Goal: Transaction & Acquisition: Book appointment/travel/reservation

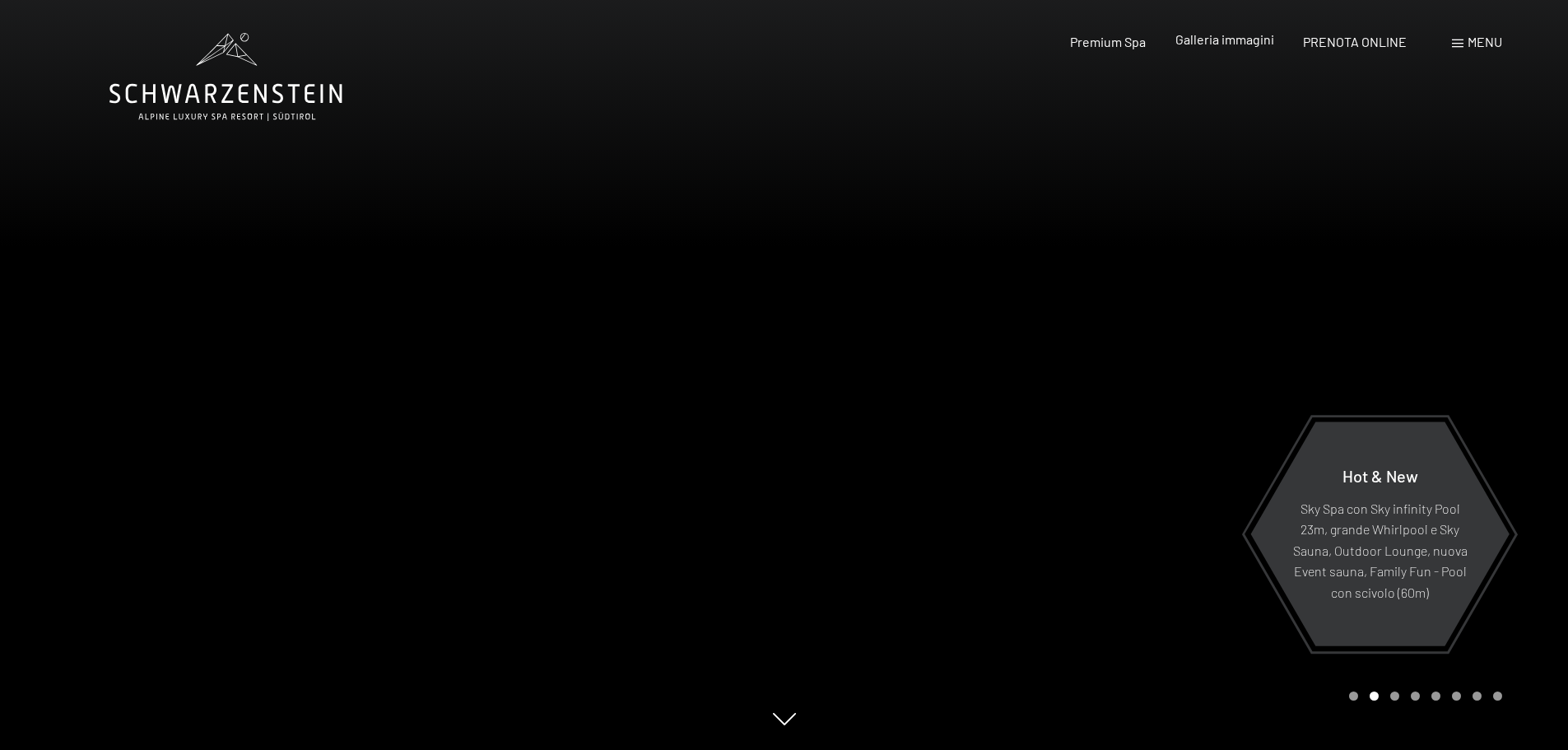
click at [1222, 43] on span "Galleria immagini" at bounding box center [1224, 38] width 99 height 16
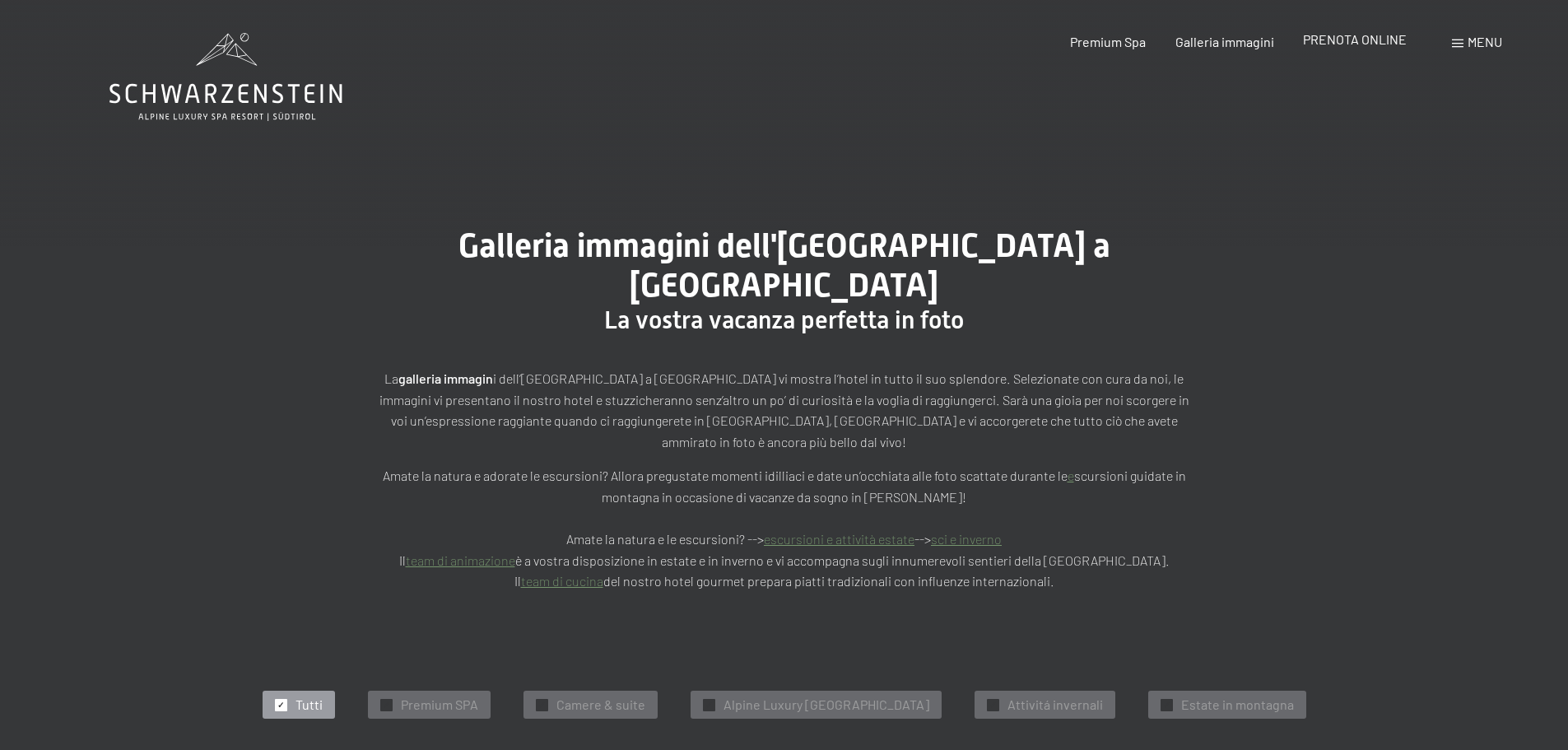
click at [1307, 37] on span "PRENOTA ONLINE" at bounding box center [1354, 38] width 104 height 16
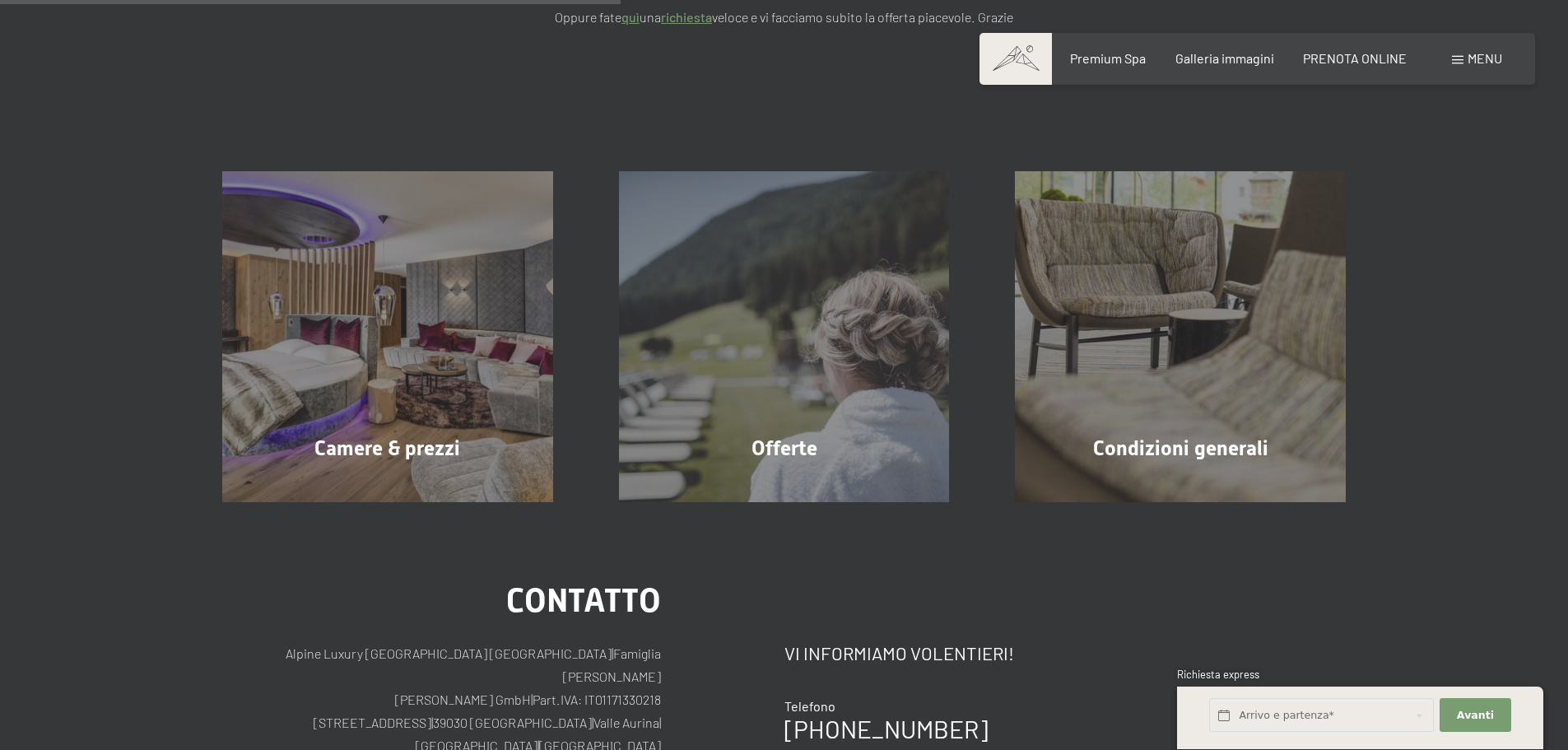
scroll to position [329, 0]
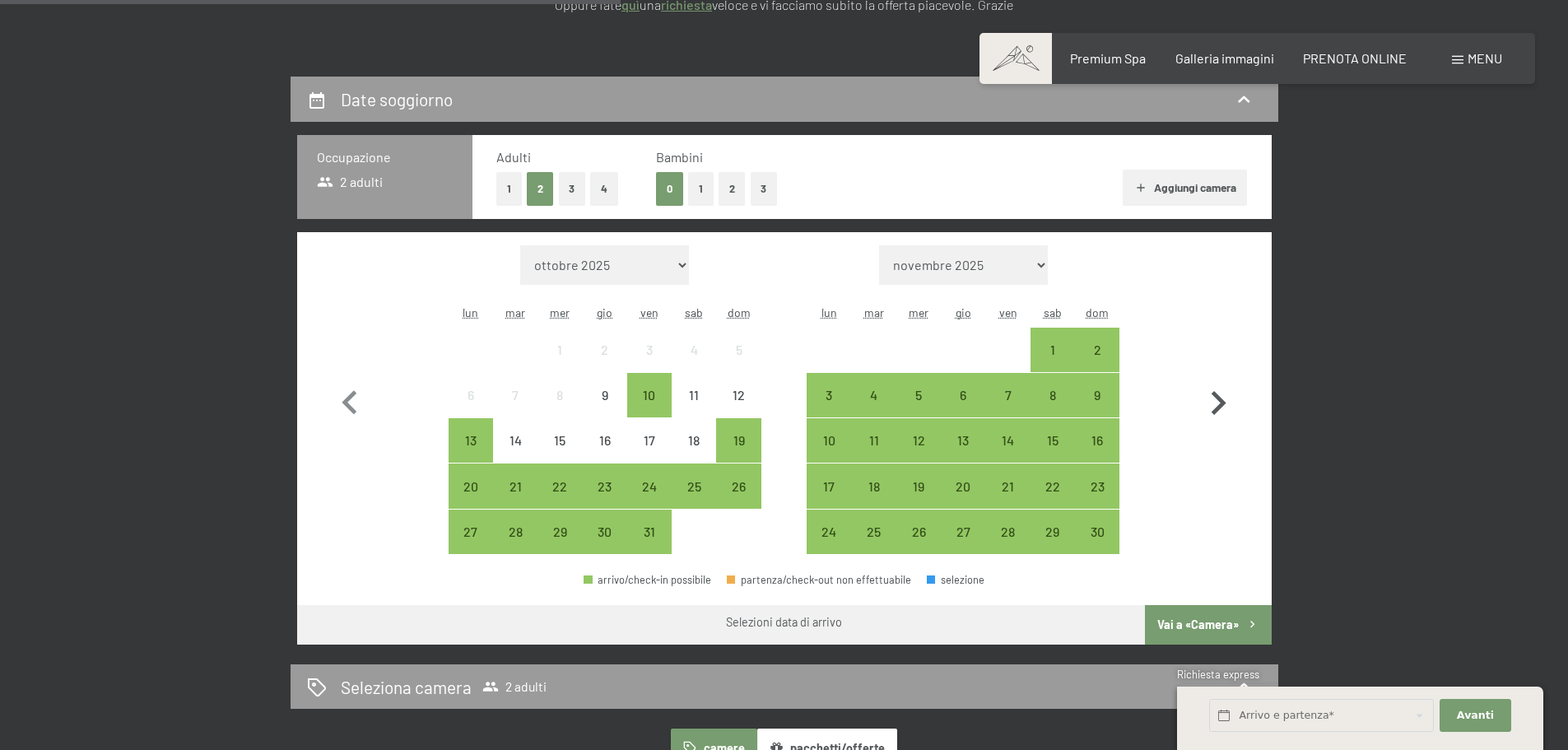
click at [1234, 403] on icon "button" at bounding box center [1218, 403] width 48 height 48
select select "[DATE]"
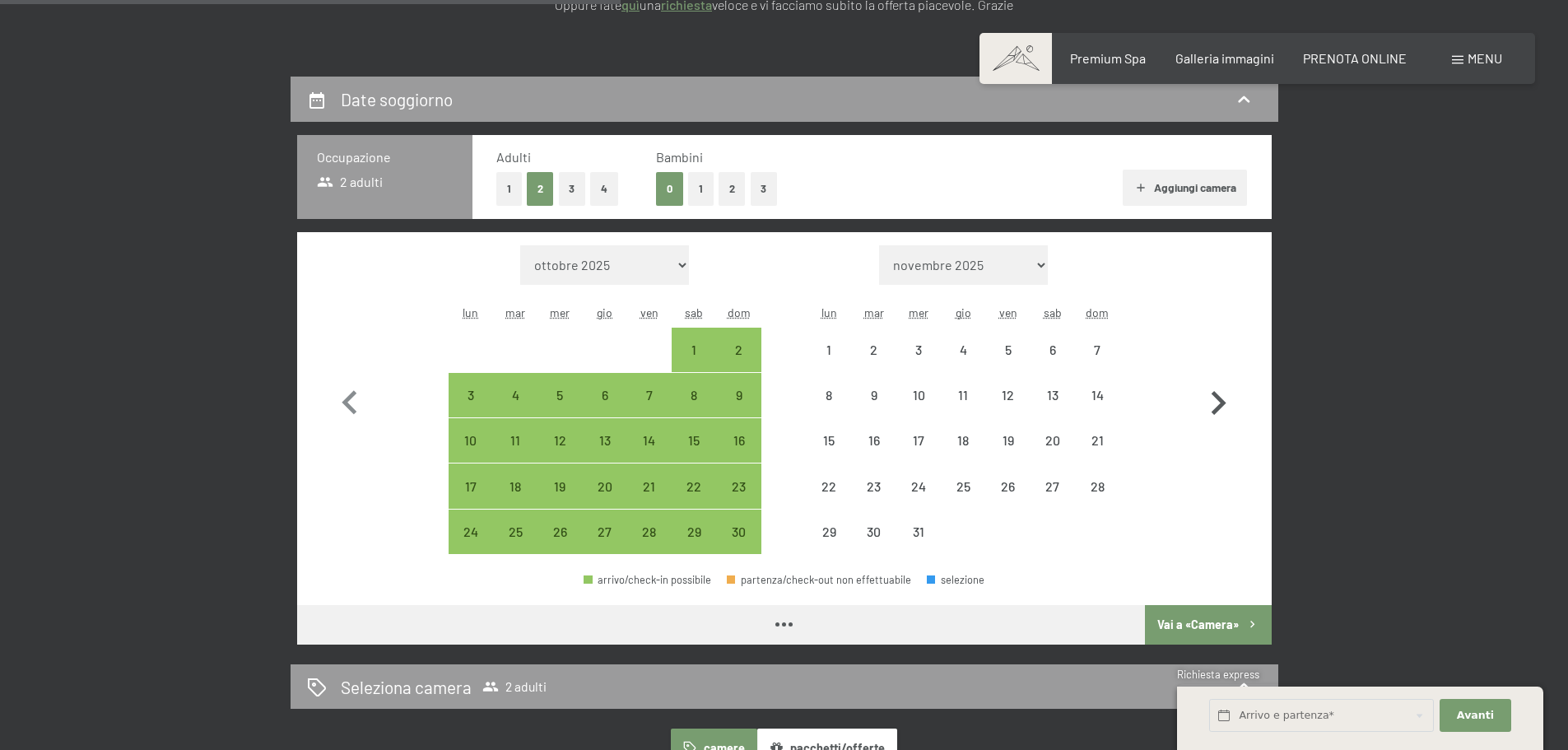
click at [1230, 403] on icon "button" at bounding box center [1218, 403] width 48 height 48
select select "[DATE]"
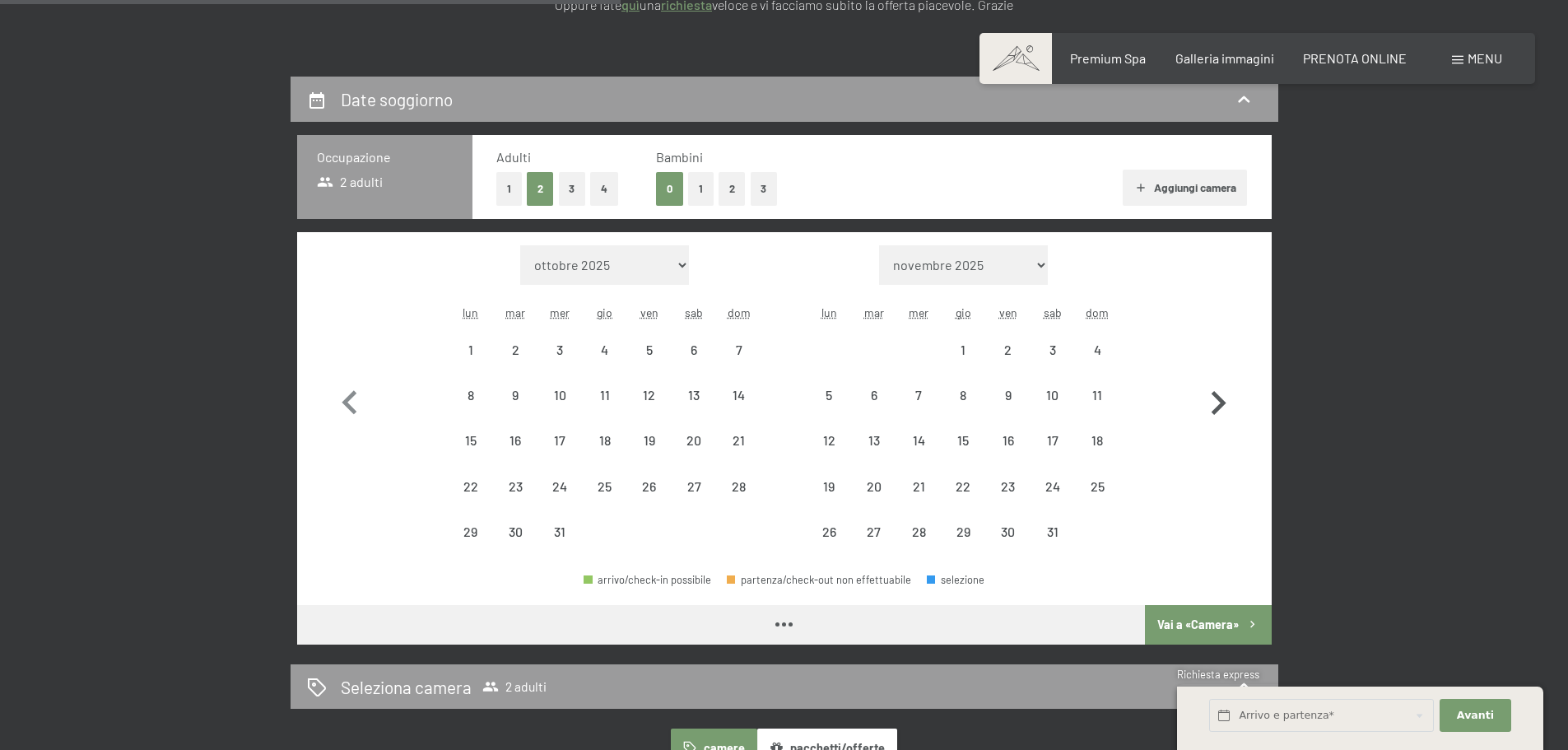
click at [1230, 403] on icon "button" at bounding box center [1218, 403] width 48 height 48
select select "[DATE]"
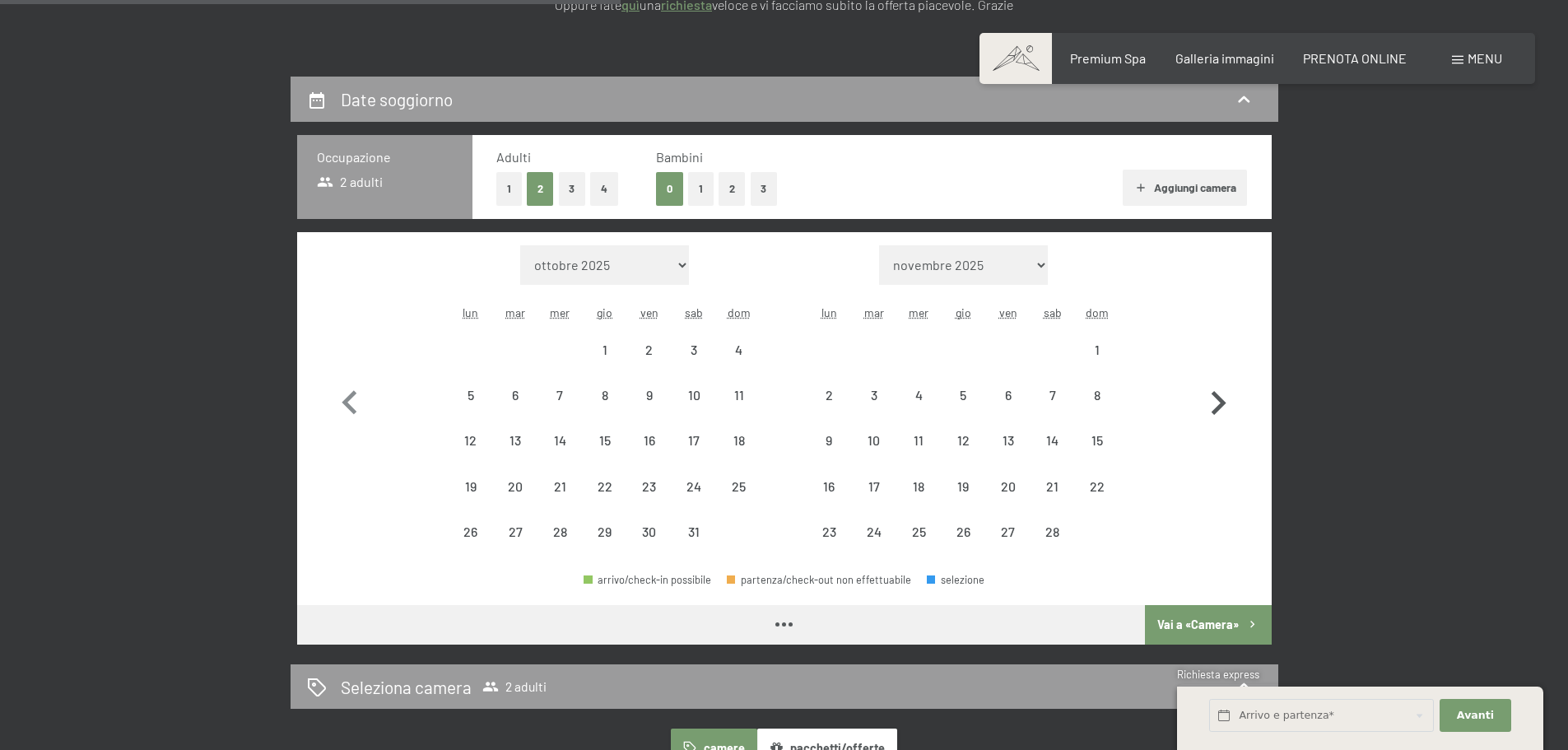
click at [1230, 403] on icon "button" at bounding box center [1218, 403] width 48 height 48
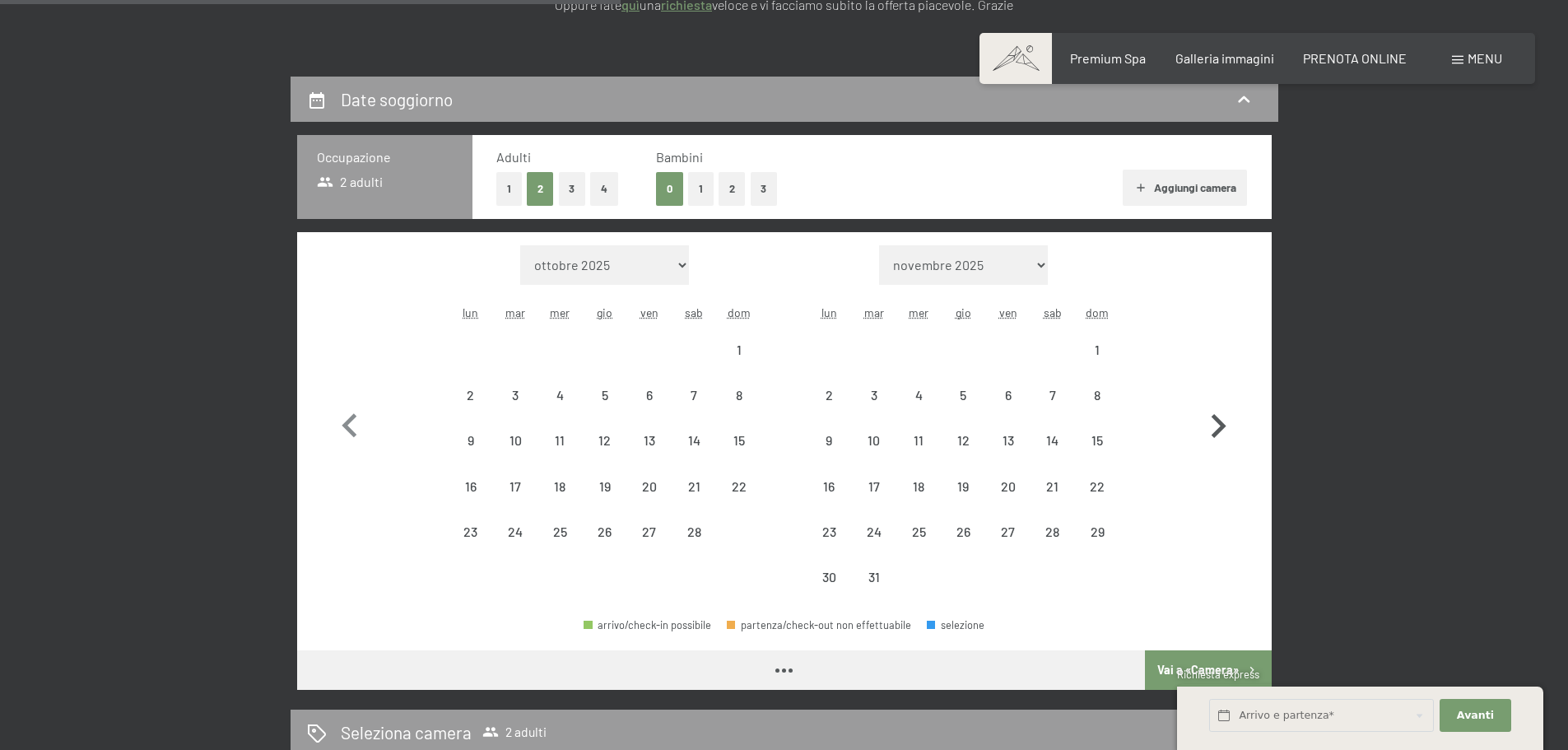
click at [1230, 403] on icon "button" at bounding box center [1218, 426] width 48 height 48
select select "[DATE]"
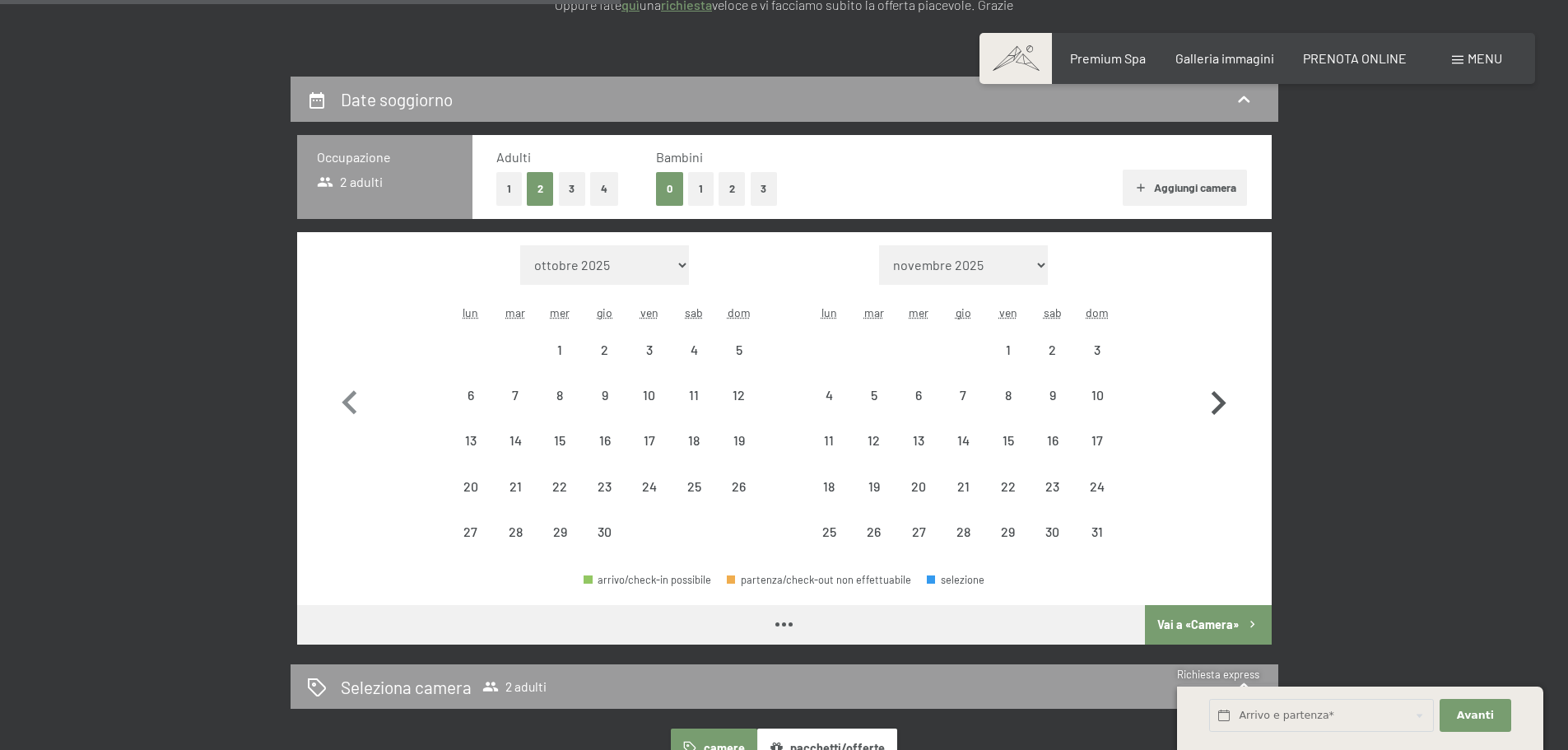
click at [1230, 403] on icon "button" at bounding box center [1218, 403] width 48 height 48
select select "[DATE]"
click at [1230, 403] on icon "button" at bounding box center [1218, 403] width 48 height 48
select select "[DATE]"
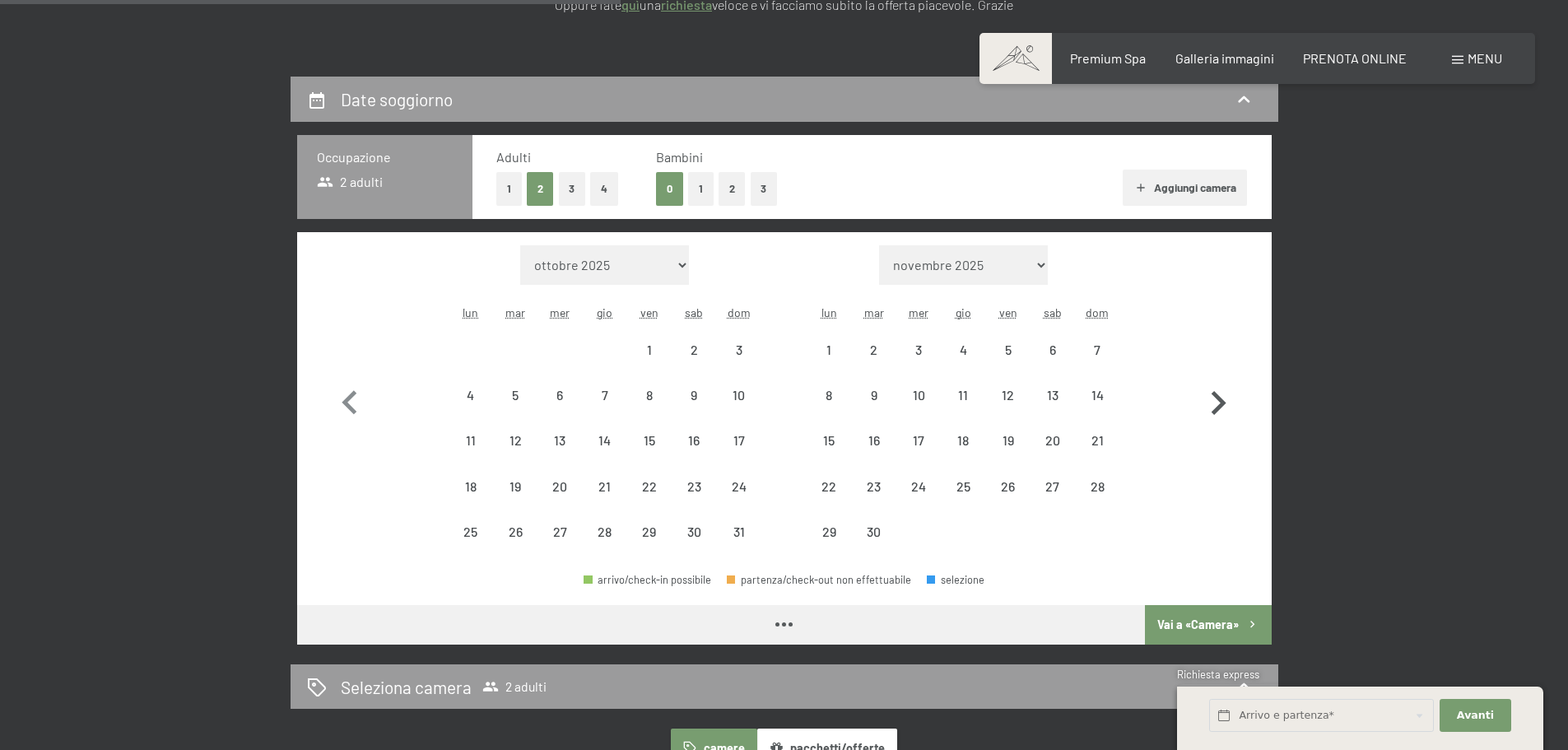
select select "[DATE]"
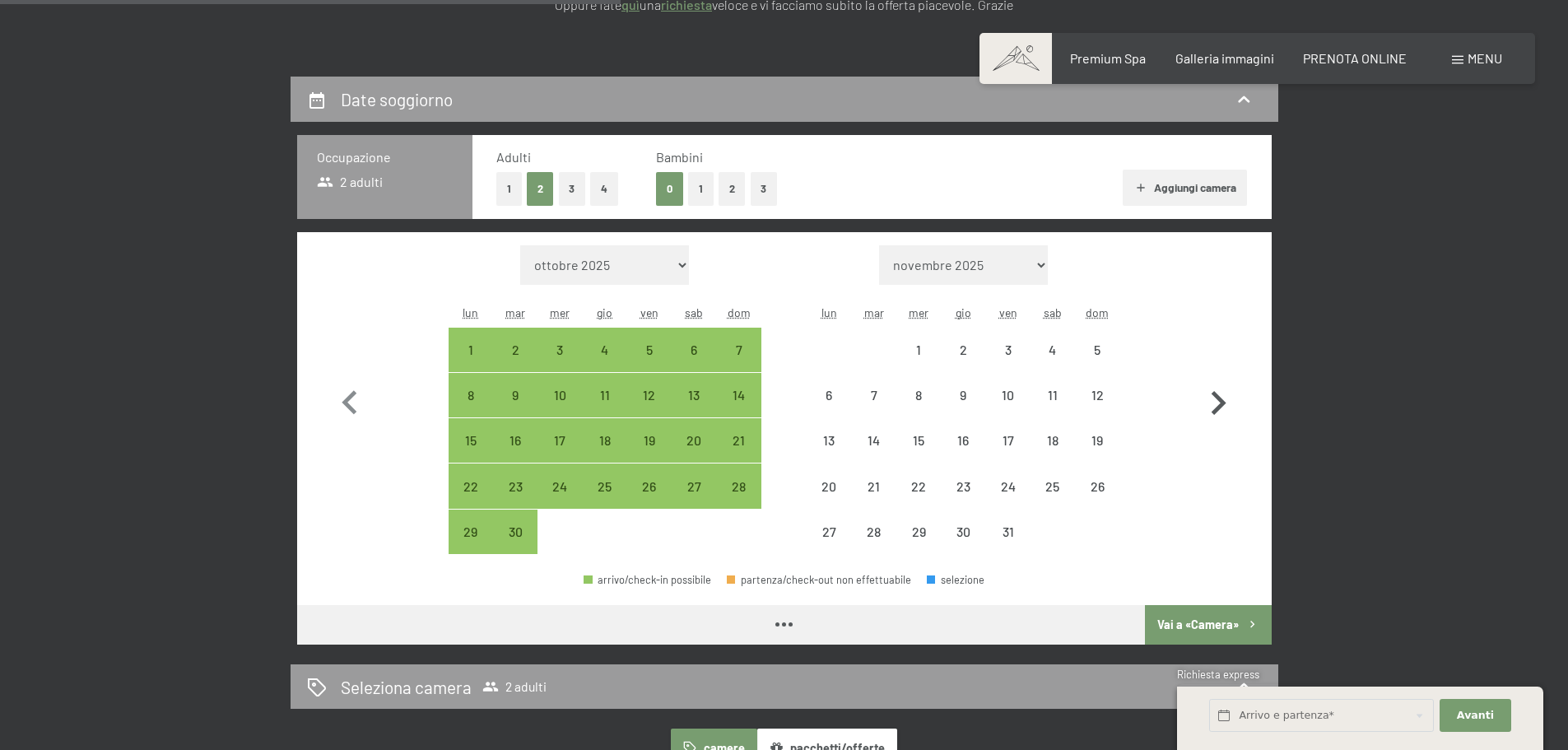
select select "[DATE]"
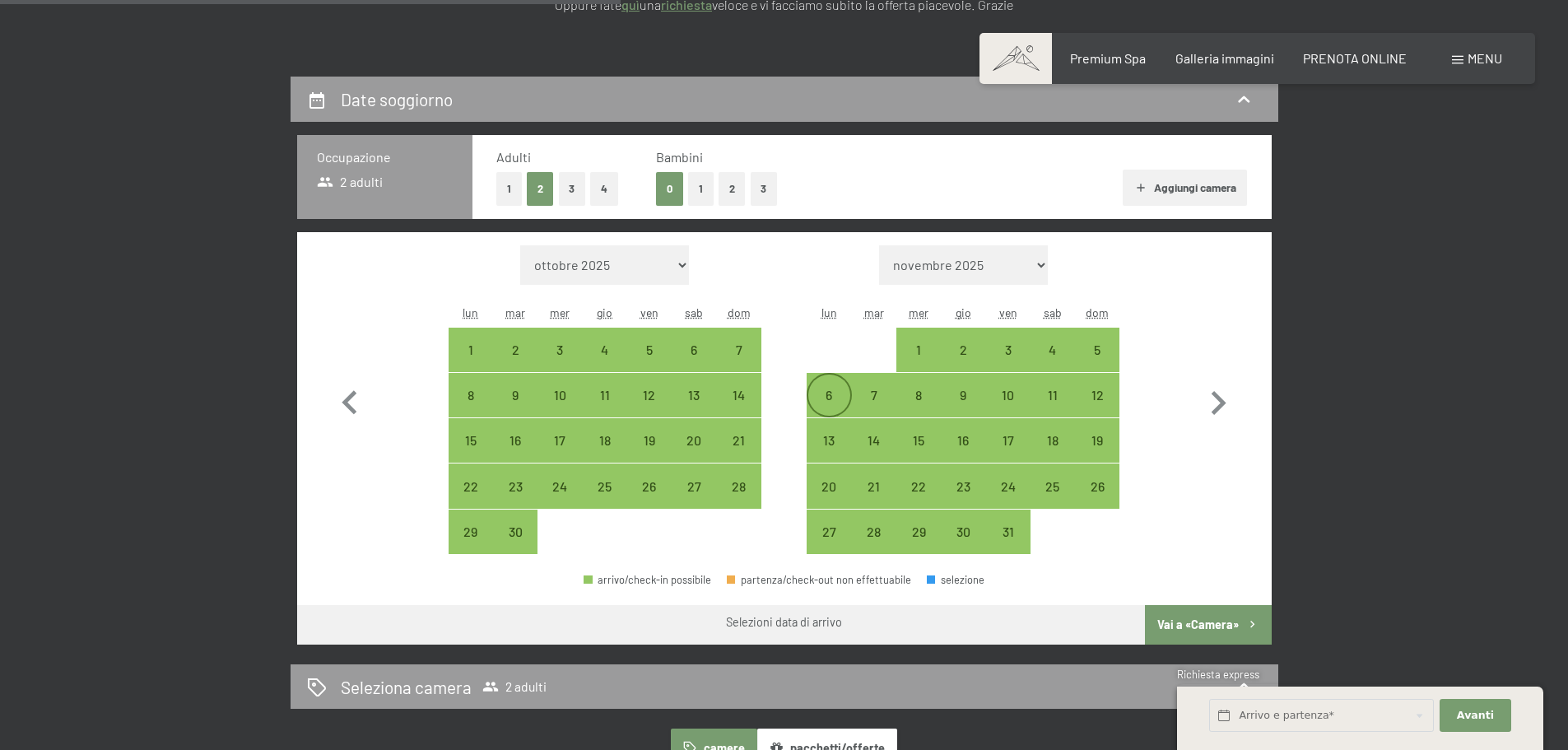
click at [844, 393] on div "6" at bounding box center [828, 409] width 41 height 41
select select "[DATE]"
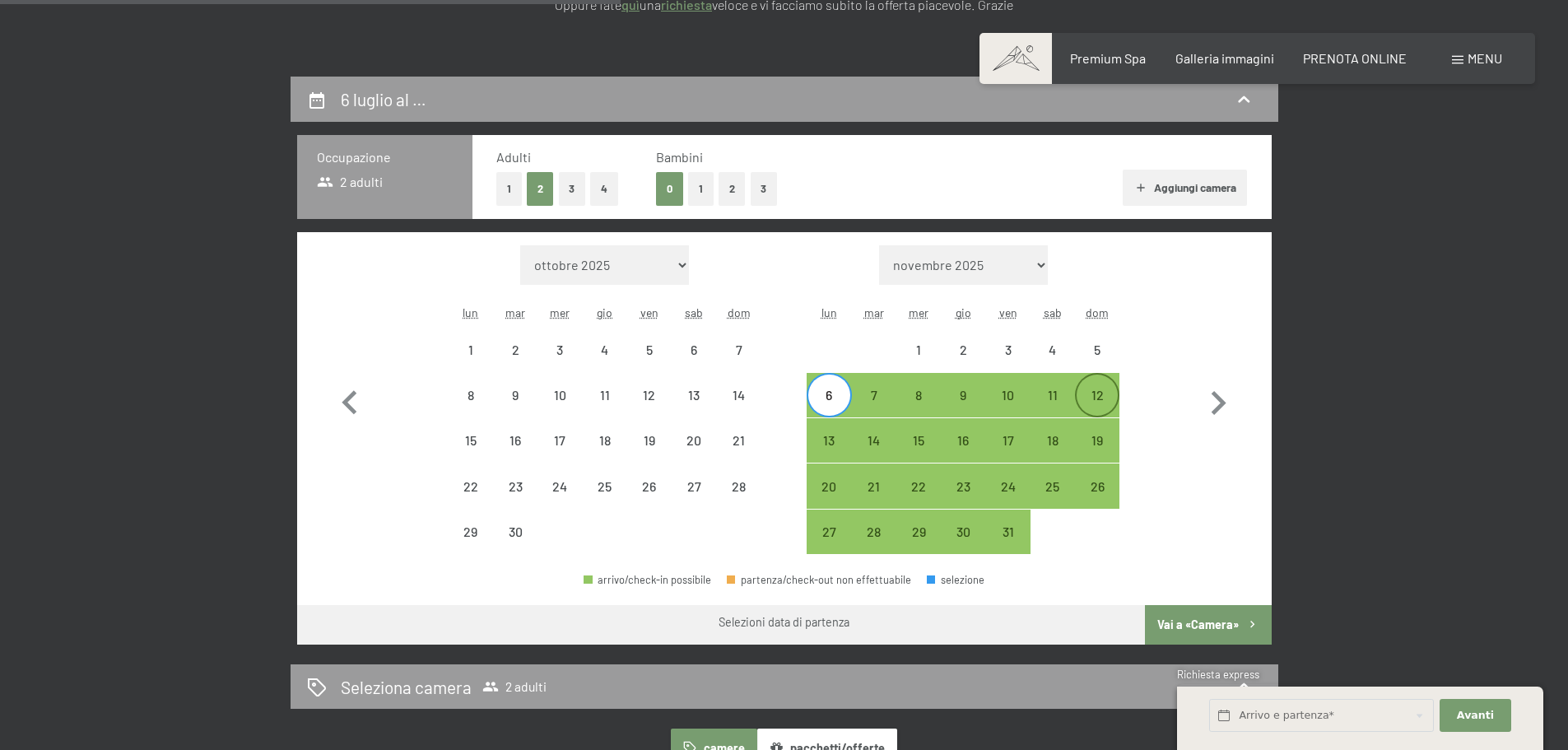
click at [1094, 391] on div "12" at bounding box center [1097, 409] width 41 height 41
select select "[DATE]"
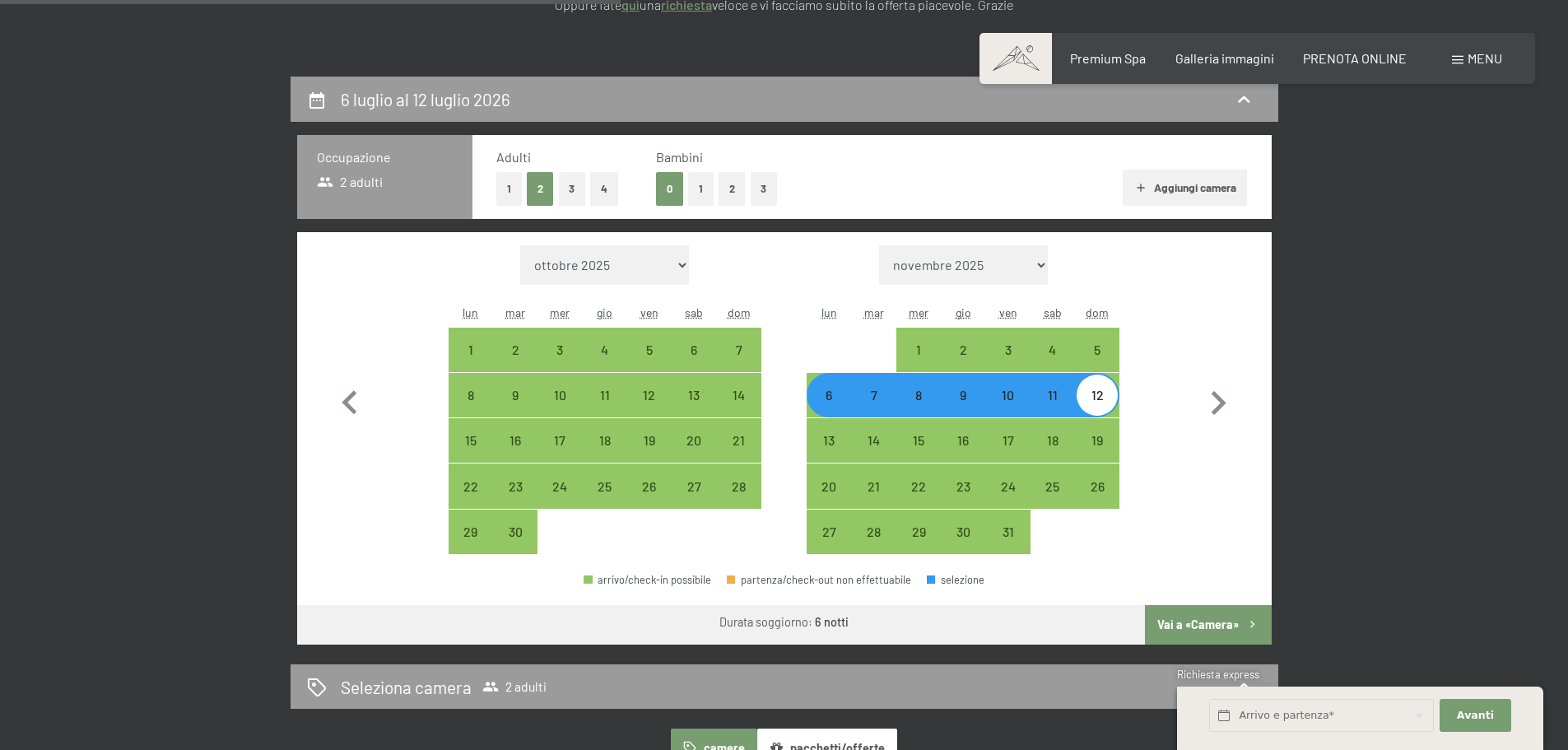
click at [1199, 624] on button "Vai a «Camera»" at bounding box center [1208, 625] width 126 height 39
select select "[DATE]"
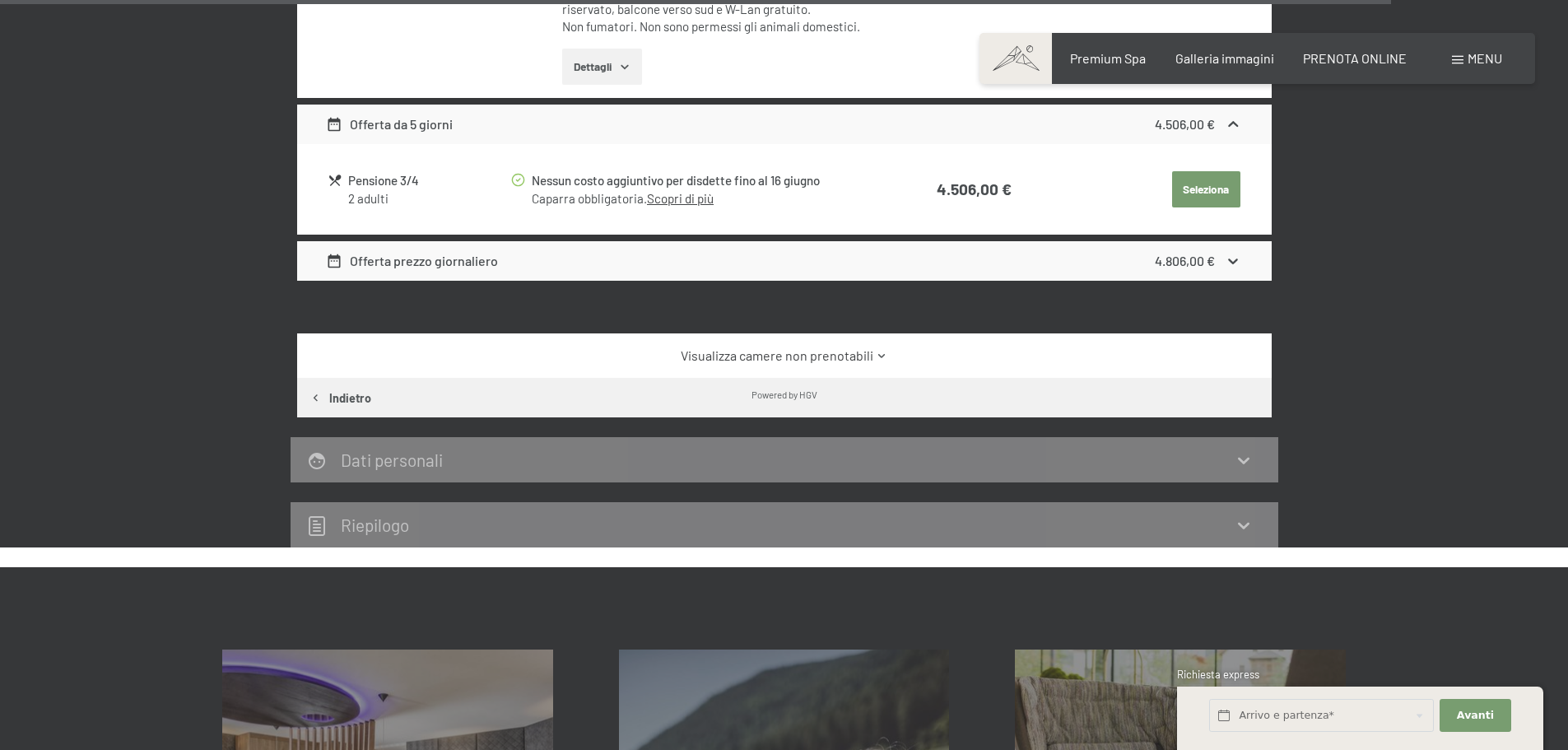
scroll to position [4686, 0]
